Goal: Information Seeking & Learning: Learn about a topic

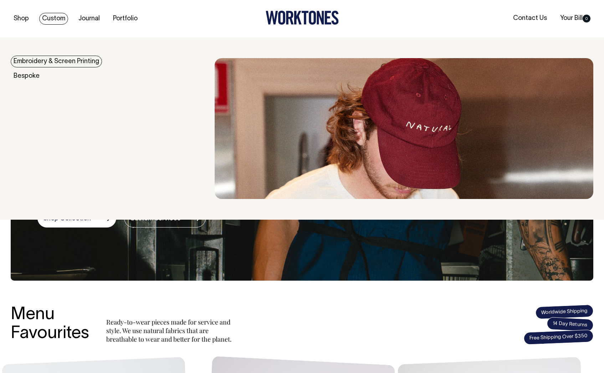
click at [52, 19] on link "Custom" at bounding box center [53, 19] width 29 height 12
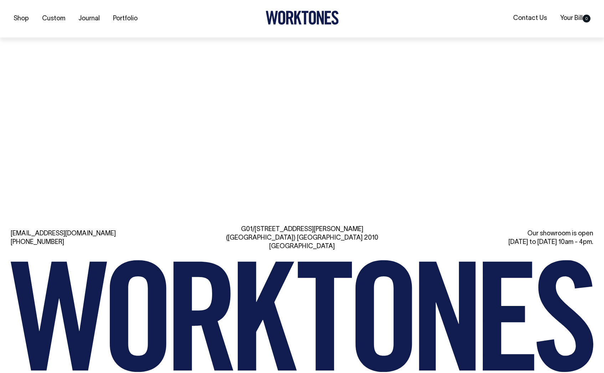
scroll to position [2991, 0]
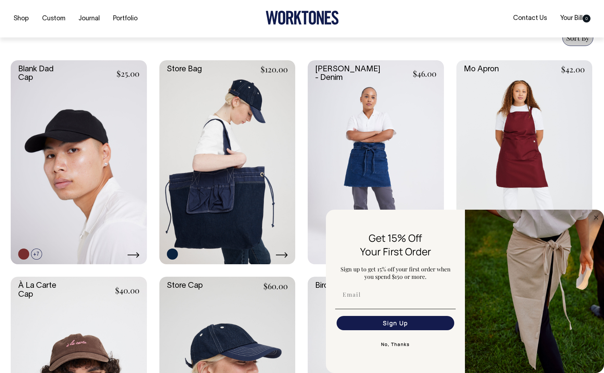
scroll to position [285, 0]
click at [595, 216] on icon "Close dialog" at bounding box center [596, 218] width 4 height 4
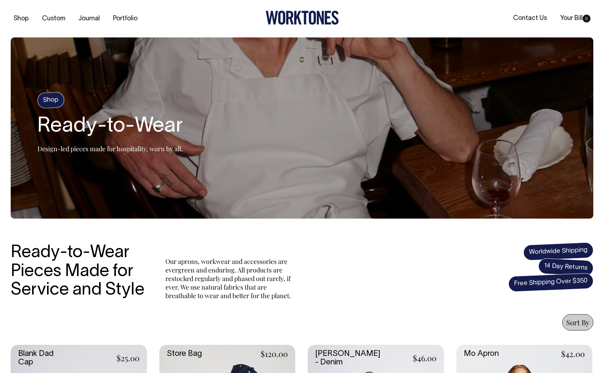
scroll to position [0, 0]
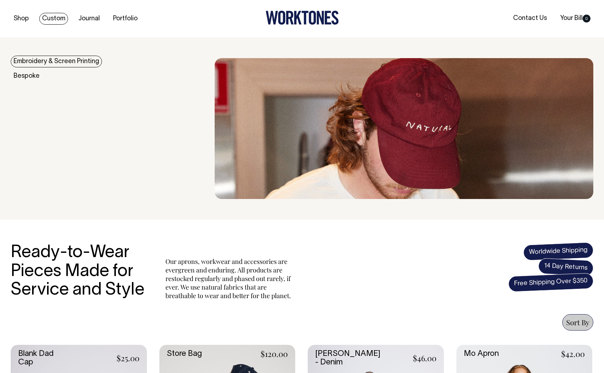
click at [51, 17] on link "Custom" at bounding box center [53, 19] width 29 height 12
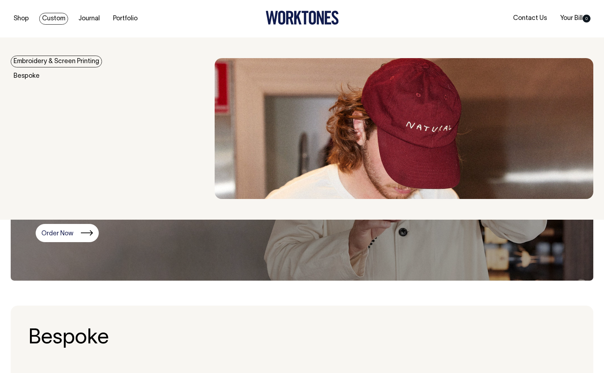
click at [55, 63] on link "Embroidery & Screen Printing" at bounding box center [56, 62] width 91 height 12
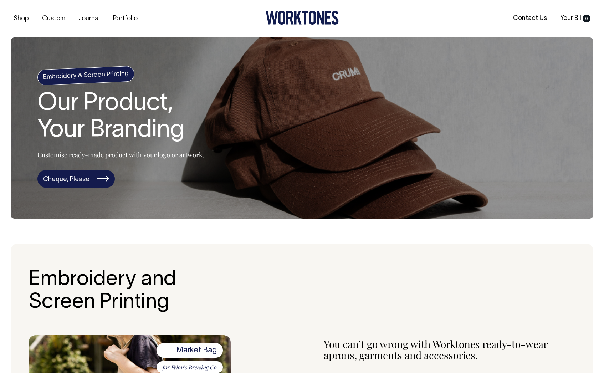
click at [72, 178] on link "Cheque, Please" at bounding box center [75, 179] width 77 height 19
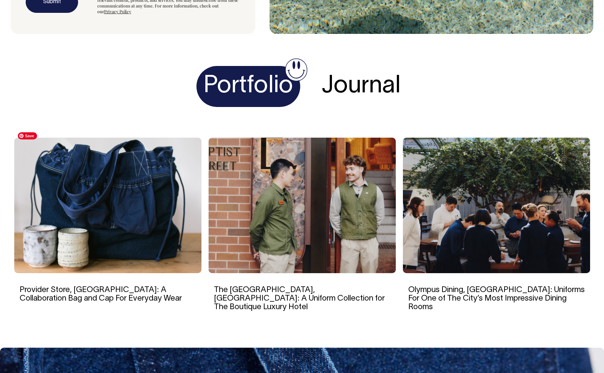
scroll to position [2187, 0]
click at [128, 206] on img at bounding box center [107, 205] width 187 height 135
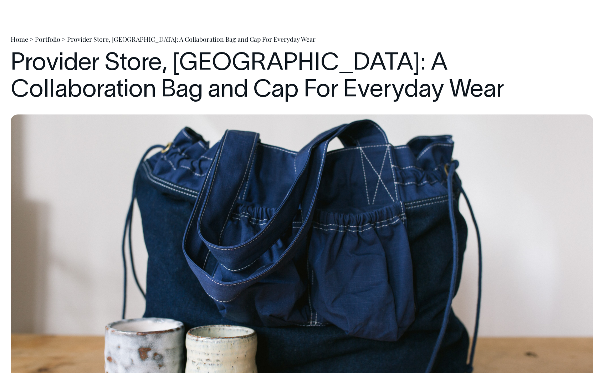
scroll to position [35, 0]
